Goal: Transaction & Acquisition: Purchase product/service

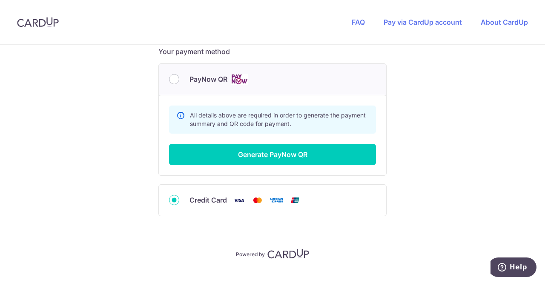
scroll to position [369, 0]
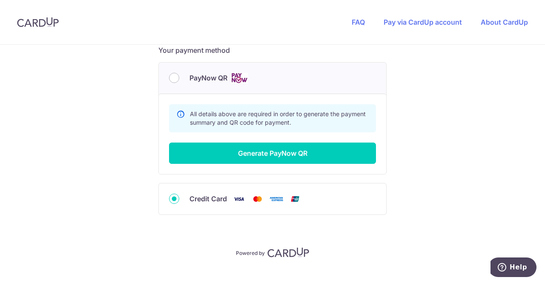
click at [183, 197] on div "Credit Card" at bounding box center [272, 199] width 207 height 11
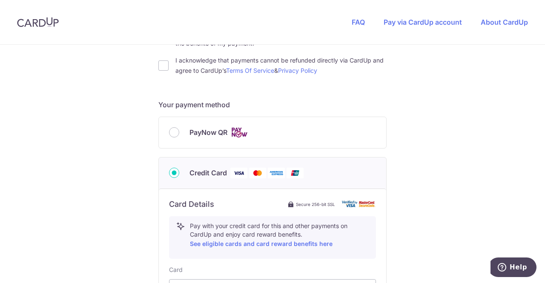
scroll to position [314, 0]
click at [171, 137] on input "PayNow QR" at bounding box center [174, 133] width 10 height 10
radio input "true"
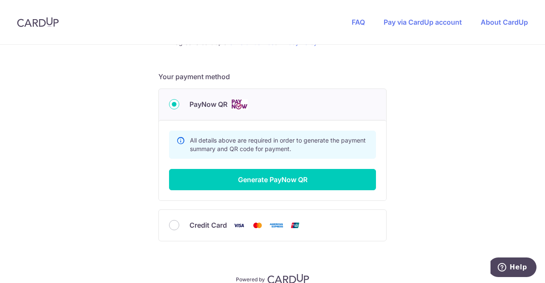
click at [215, 189] on div "Summary Total Payable SGD 1,800.00 All details above are required in order to g…" at bounding box center [272, 160] width 227 height 80
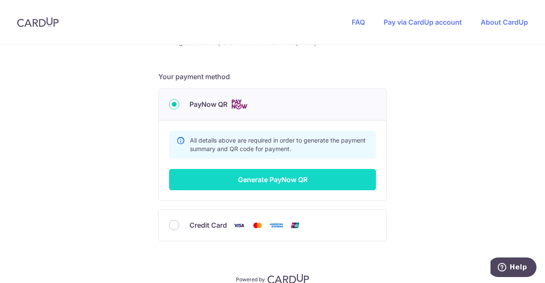
click at [216, 184] on button "Generate PayNow QR" at bounding box center [272, 179] width 207 height 21
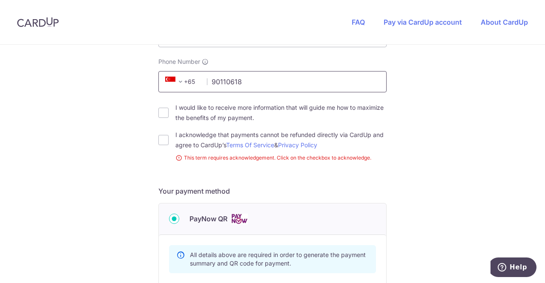
type input "90110618"
click at [147, 160] on div "You are paying HEI HOMES PTE LTD HEI HOMES PTE LTD uses CardUp to accept paymen…" at bounding box center [272, 122] width 545 height 634
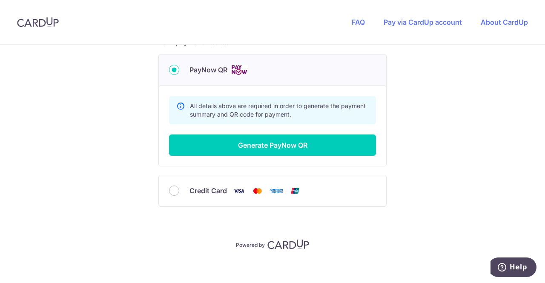
scroll to position [393, 0]
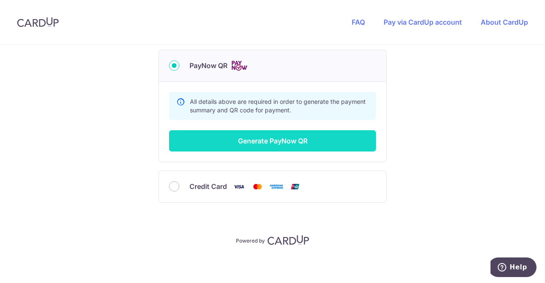
click at [286, 140] on button "Generate PayNow QR" at bounding box center [272, 140] width 207 height 21
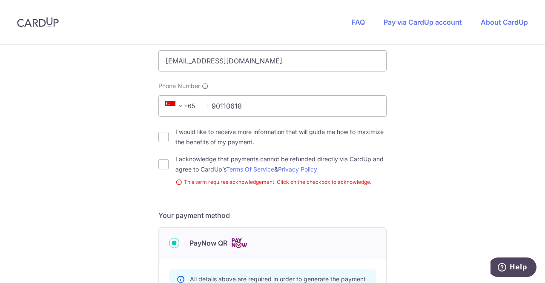
click at [166, 170] on div "I acknowledge that payments cannot be refunded directly via CardUp and agree to…" at bounding box center [272, 164] width 228 height 20
click at [164, 167] on input "I acknowledge that payments cannot be refunded directly via CardUp and agree to…" at bounding box center [163, 164] width 10 height 10
checkbox input "true"
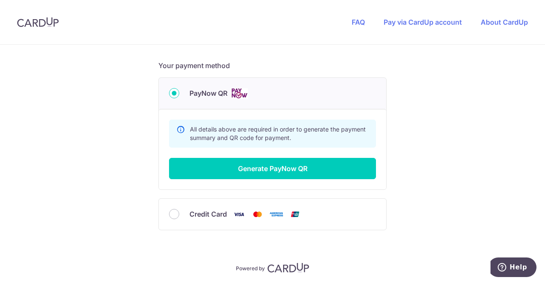
scroll to position [381, 0]
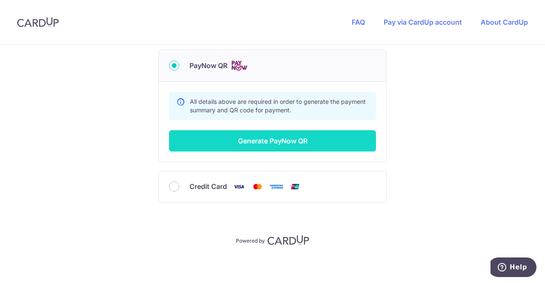
click at [278, 143] on button "Generate PayNow QR" at bounding box center [272, 140] width 207 height 21
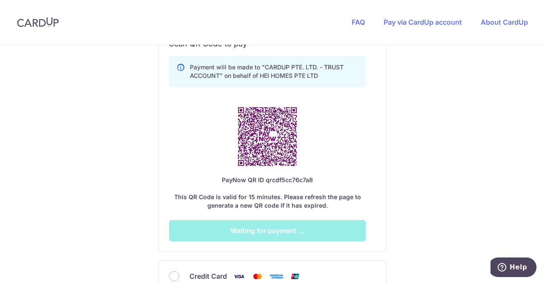
scroll to position [483, 0]
